Goal: Task Accomplishment & Management: Manage account settings

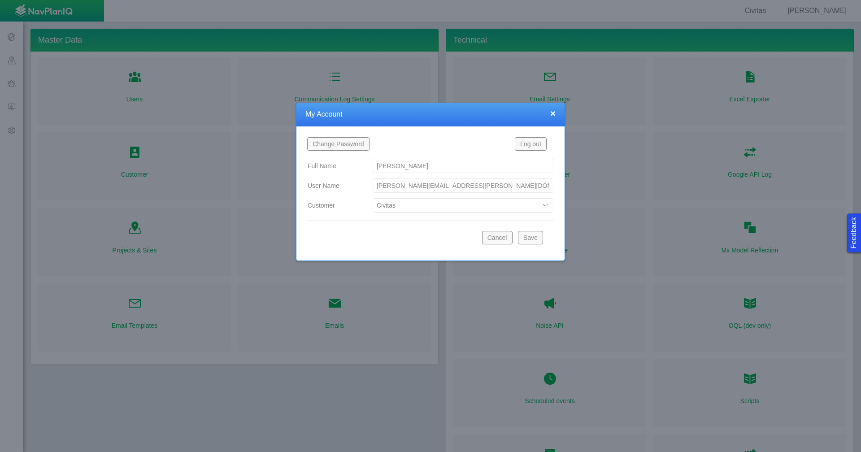
click at [550, 205] on select "Bison Blue Green Solutions Chevron Civitas Koloma Oxy PDC/Chevron Prairie OC Ur…" at bounding box center [463, 205] width 181 height 14
click at [373, 198] on select "Bison Blue Green Solutions Chevron Civitas Koloma Oxy PDC/Chevron Prairie OC Ur…" at bounding box center [463, 205] width 181 height 14
select select "42784196460071069"
click at [522, 237] on button "Save" at bounding box center [530, 237] width 25 height 13
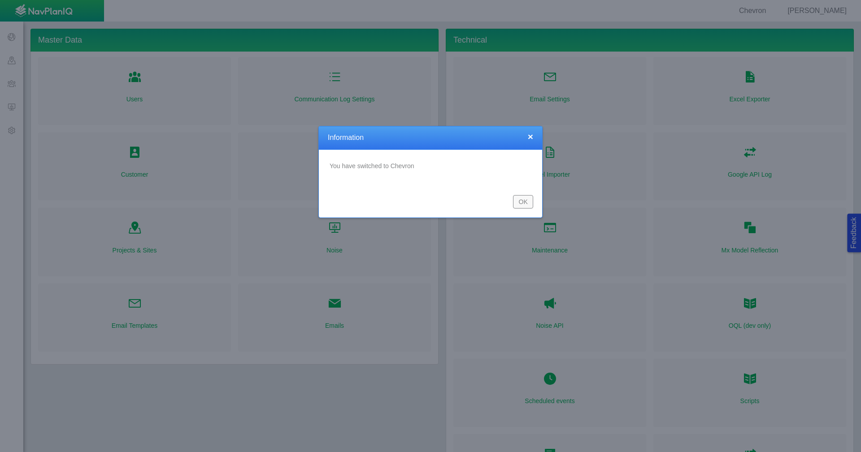
click at [524, 197] on button "OK" at bounding box center [523, 201] width 20 height 13
